Goal: Share content

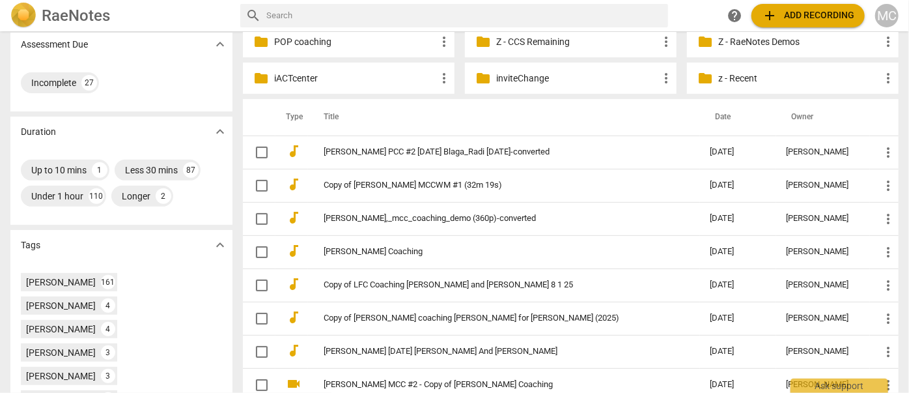
scroll to position [236, 0]
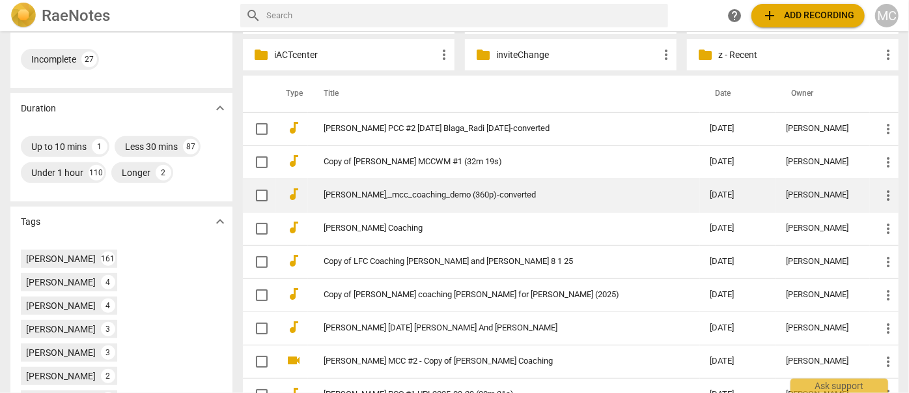
click at [394, 192] on link "[PERSON_NAME],_mcc_coaching_demo (360p)-converted" at bounding box center [494, 195] width 340 height 10
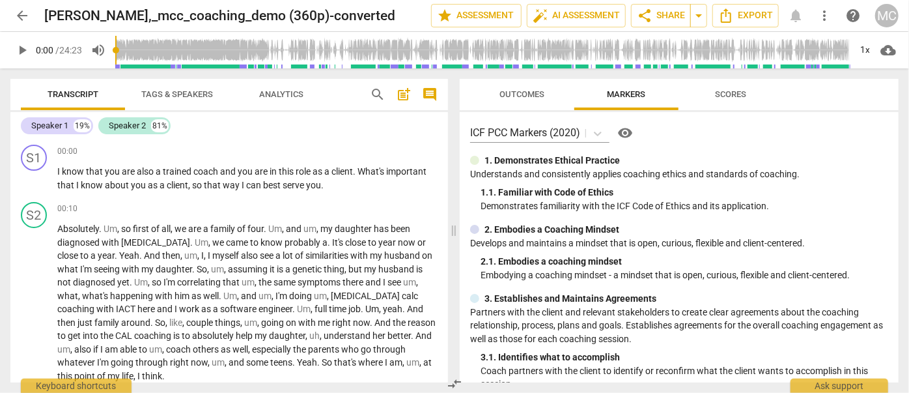
click at [184, 91] on span "Tags & Speakers" at bounding box center [177, 94] width 72 height 10
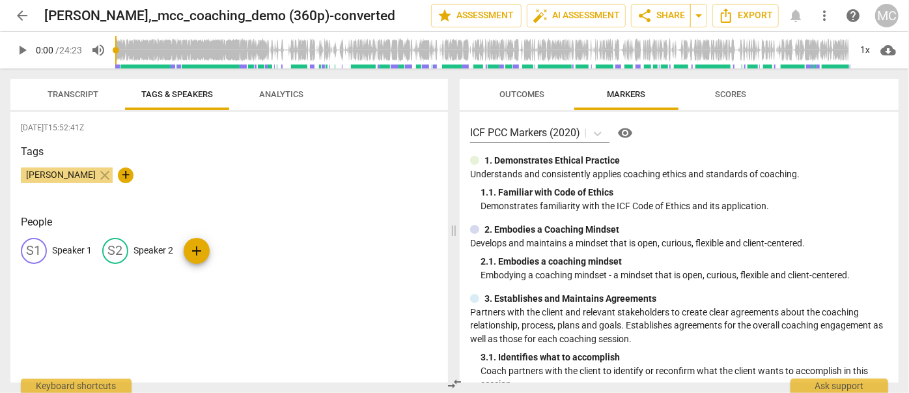
click at [257, 88] on span "Analytics" at bounding box center [282, 95] width 76 height 18
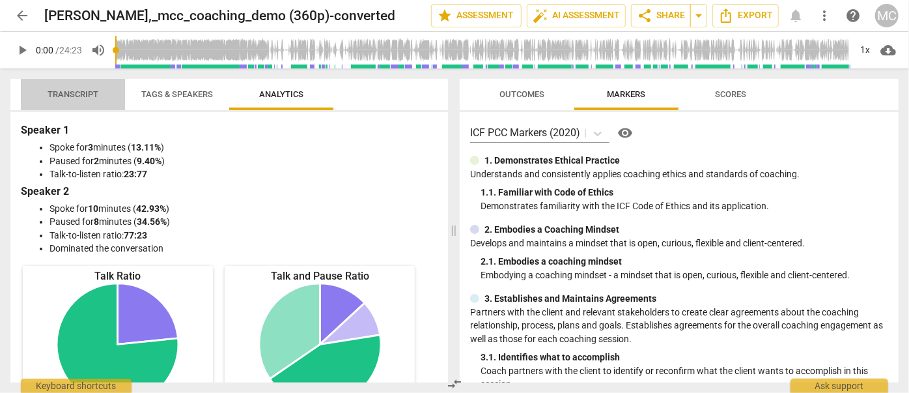
click at [85, 85] on button "Transcript" at bounding box center [73, 94] width 104 height 31
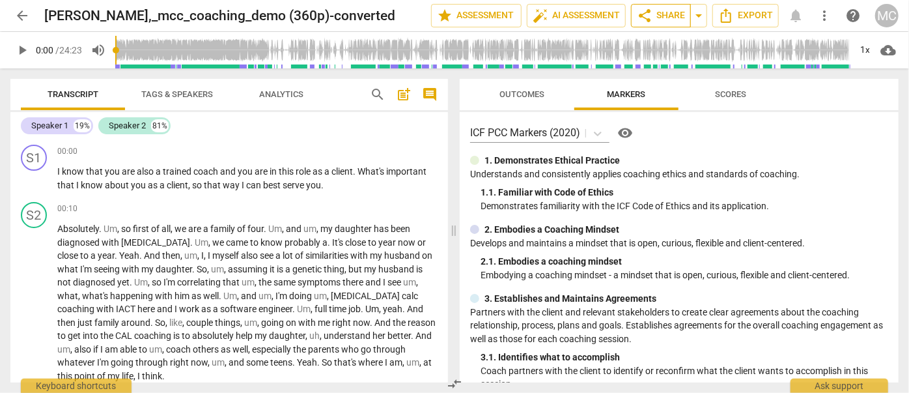
click at [661, 17] on span "share Share" at bounding box center [661, 16] width 48 height 16
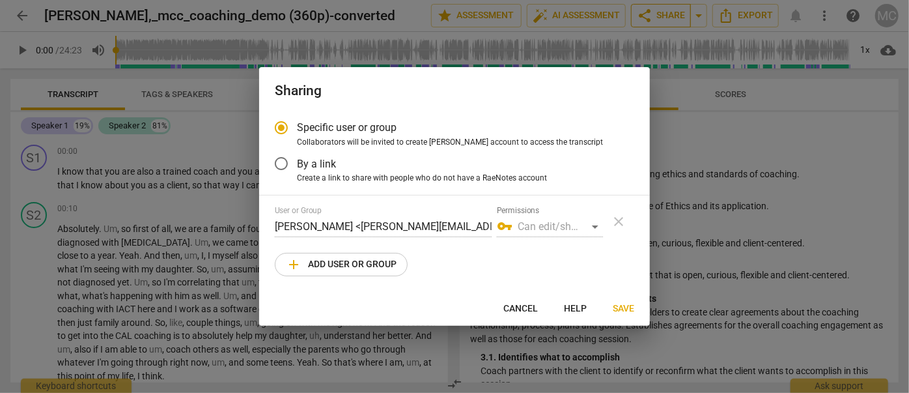
radio input "false"
click at [292, 161] on input "By a link" at bounding box center [281, 163] width 31 height 31
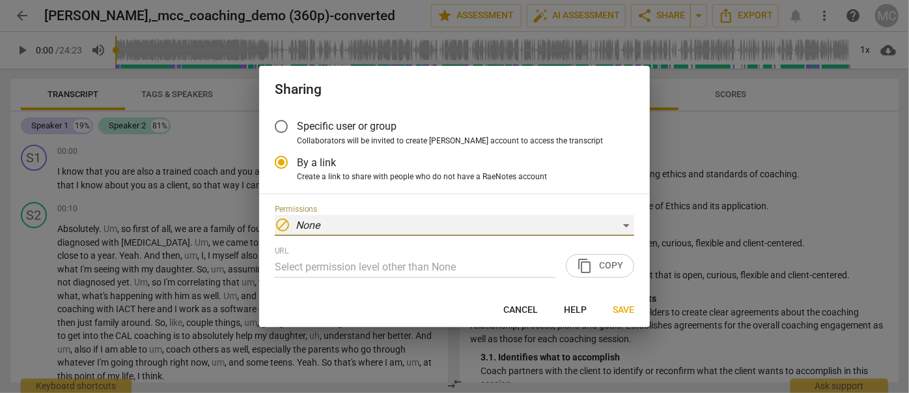
click at [393, 232] on div "block None" at bounding box center [455, 225] width 360 height 21
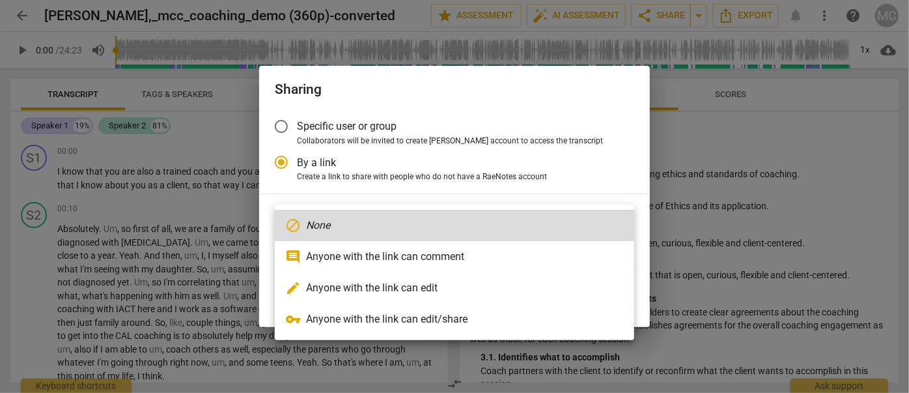
click at [412, 291] on li "edit Anyone with the link can edit" at bounding box center [455, 287] width 360 height 31
radio input "false"
type input "[URL][DOMAIN_NAME]"
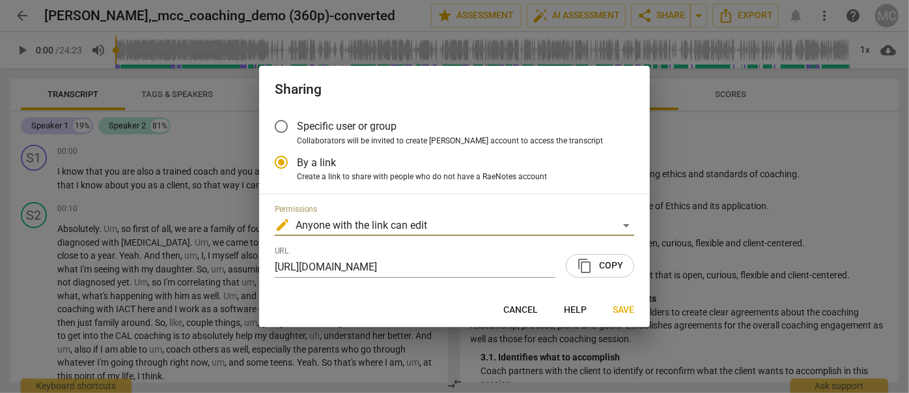
click at [603, 264] on span "content_copy Copy" at bounding box center [600, 266] width 46 height 16
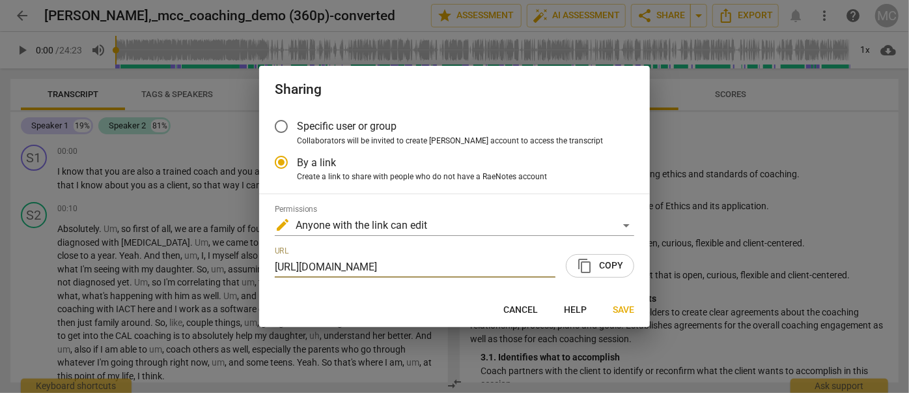
click at [623, 309] on span "Save" at bounding box center [623, 309] width 21 height 13
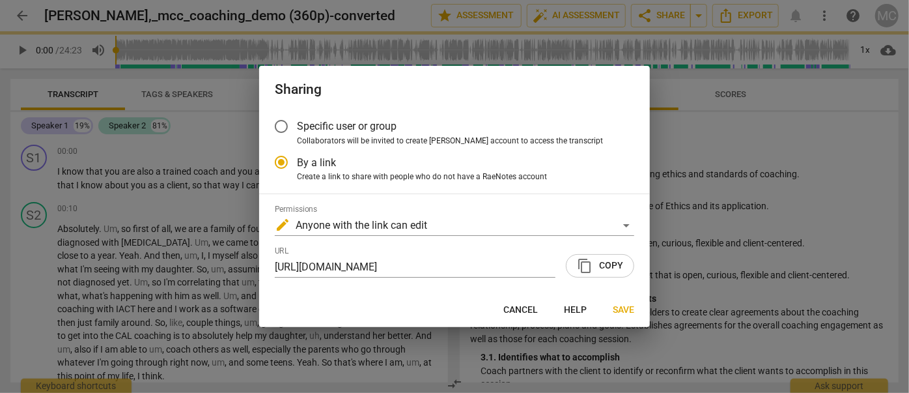
radio input "false"
